Goal: Book appointment/travel/reservation

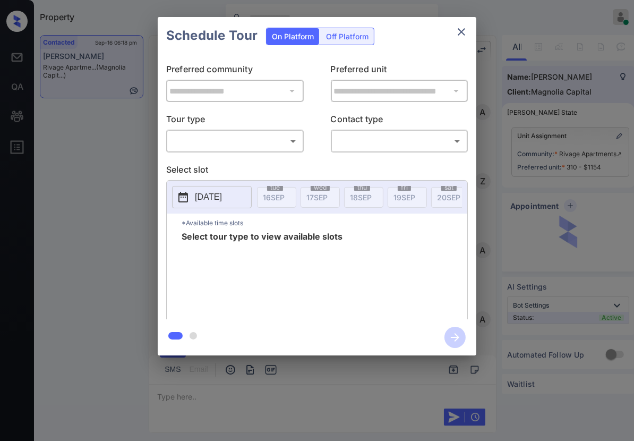
scroll to position [457, 0]
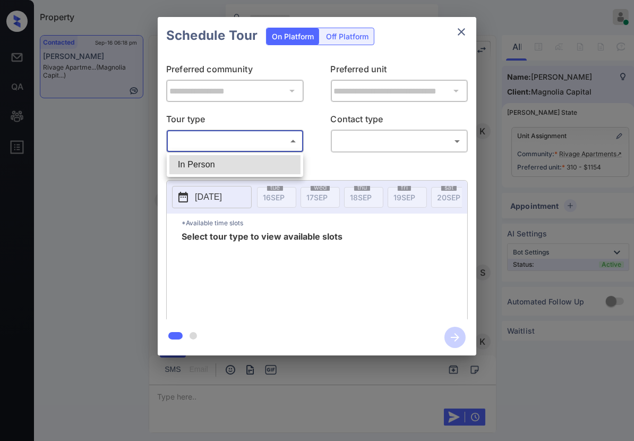
click at [240, 146] on body "Property [PERSON_NAME] Online Set yourself offline Set yourself on break Profil…" at bounding box center [317, 220] width 634 height 441
click at [243, 160] on li "In Person" at bounding box center [234, 164] width 131 height 19
type input "********"
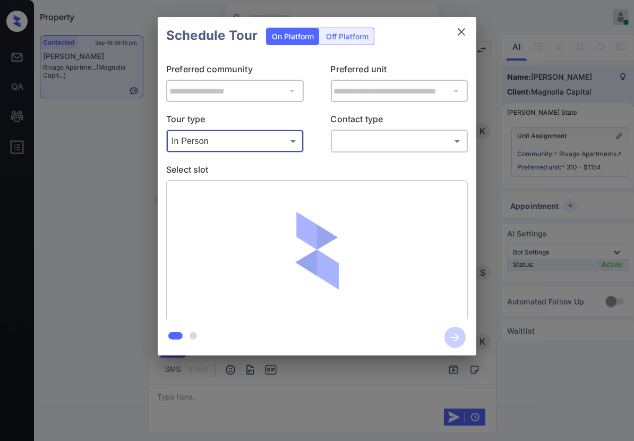
click at [379, 140] on body "Property [PERSON_NAME] Online Set yourself offline Set yourself on break Profil…" at bounding box center [317, 220] width 634 height 441
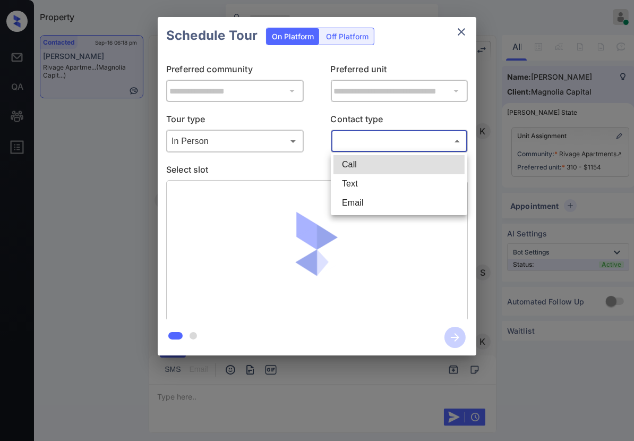
drag, startPoint x: 384, startPoint y: 185, endPoint x: 344, endPoint y: 188, distance: 39.9
click at [384, 184] on li "Text" at bounding box center [399, 183] width 131 height 19
type input "****"
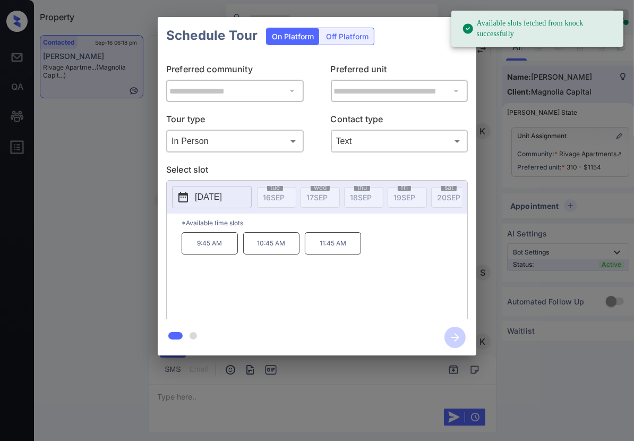
click at [241, 200] on button "[DATE]" at bounding box center [212, 197] width 80 height 22
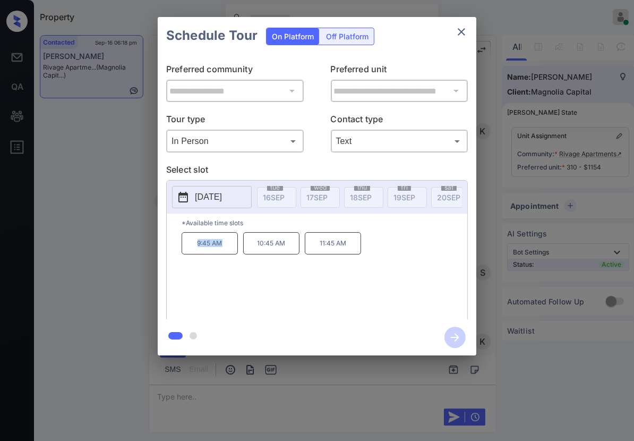
drag, startPoint x: 182, startPoint y: 254, endPoint x: 230, endPoint y: 252, distance: 47.9
click at [230, 252] on p "9:45 AM" at bounding box center [210, 243] width 56 height 22
copy p "9:45 AM"
click at [283, 253] on p "10:45 AM" at bounding box center [271, 243] width 56 height 22
copy p "10:45 AM"
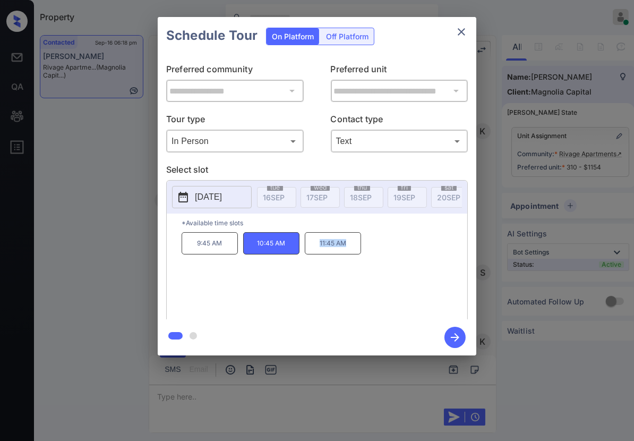
drag, startPoint x: 308, startPoint y: 251, endPoint x: 354, endPoint y: 252, distance: 46.8
click at [354, 252] on p "11:45 AM" at bounding box center [333, 243] width 56 height 22
copy p "11:45 AM"
click at [356, 403] on div at bounding box center [317, 220] width 634 height 441
